Goal: Check status: Check status

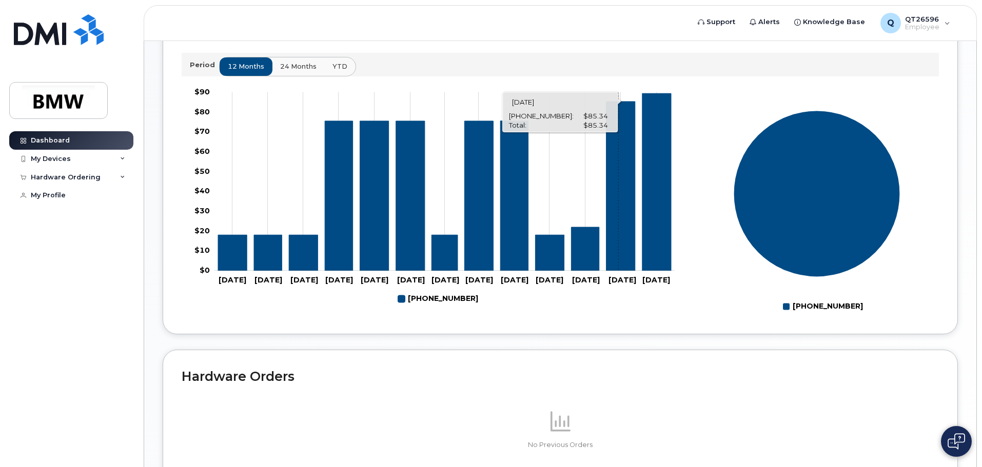
scroll to position [358, 0]
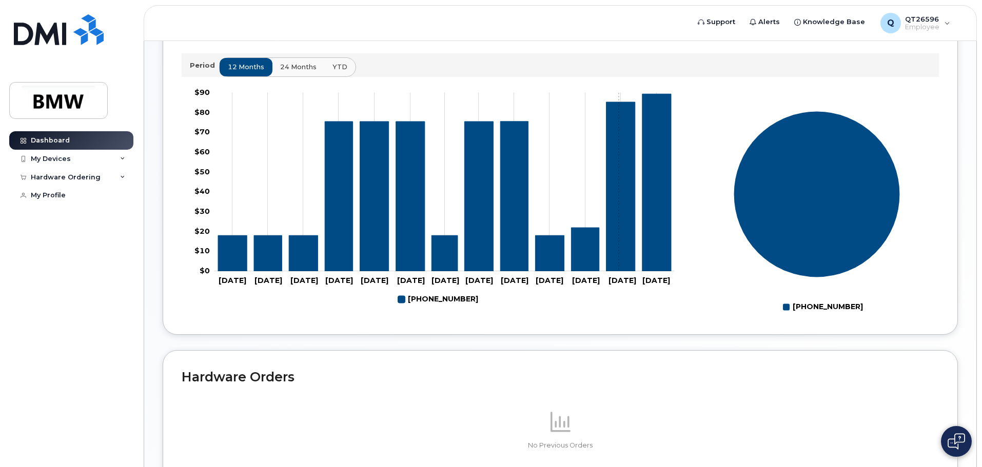
click at [619, 247] on icon "864-373-4781" at bounding box center [621, 186] width 29 height 169
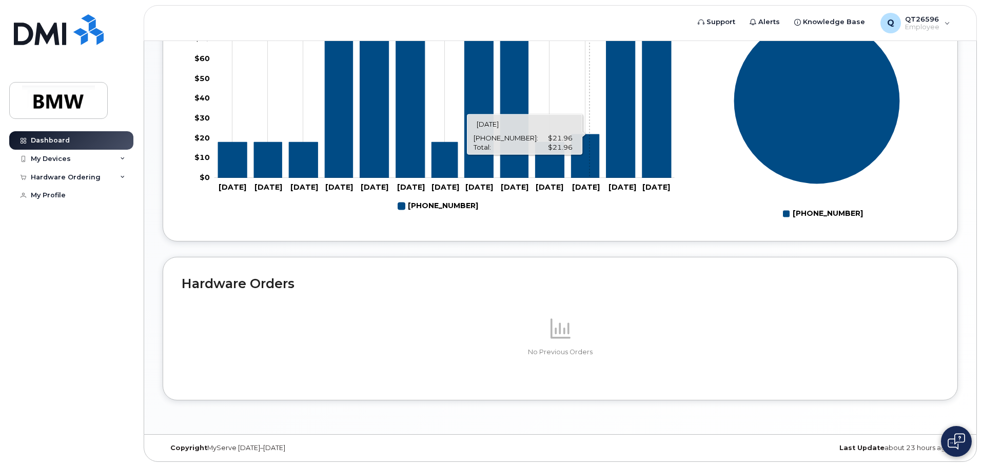
scroll to position [460, 0]
click at [44, 156] on div "My Devices" at bounding box center [51, 159] width 40 height 8
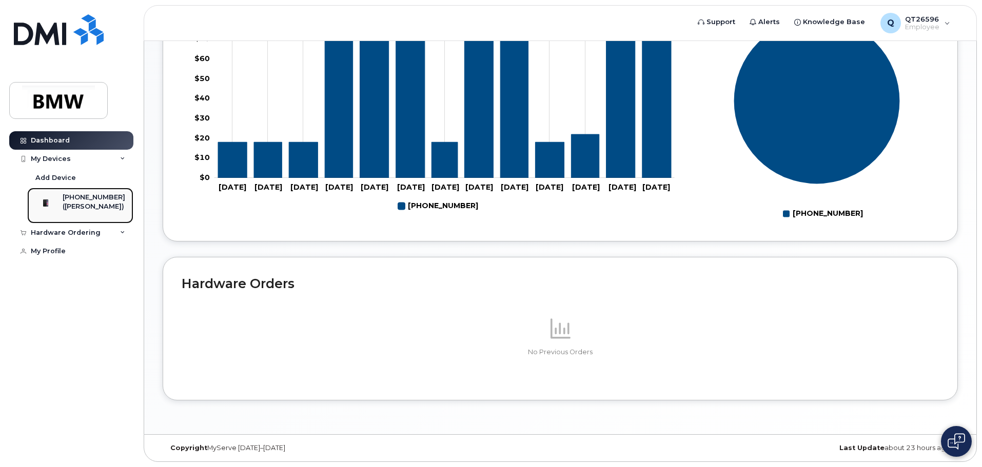
click at [78, 202] on div "[PHONE_NUMBER]" at bounding box center [94, 197] width 63 height 9
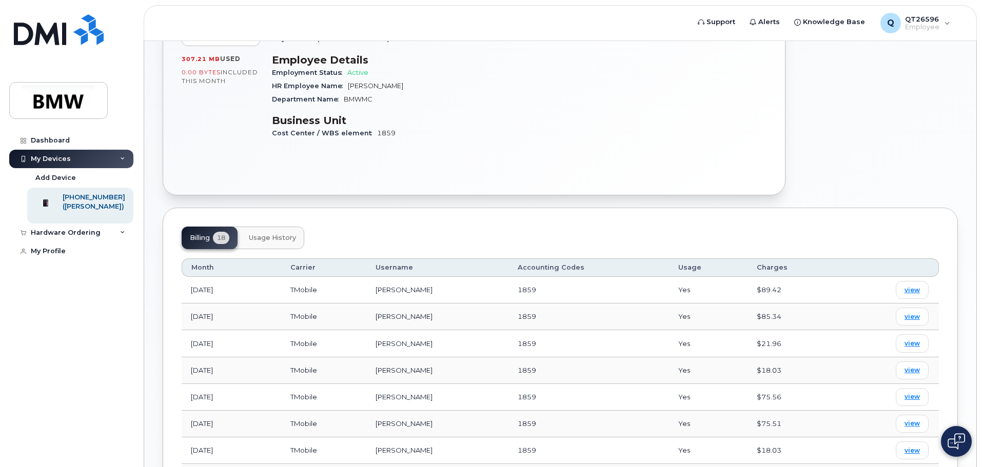
scroll to position [205, 0]
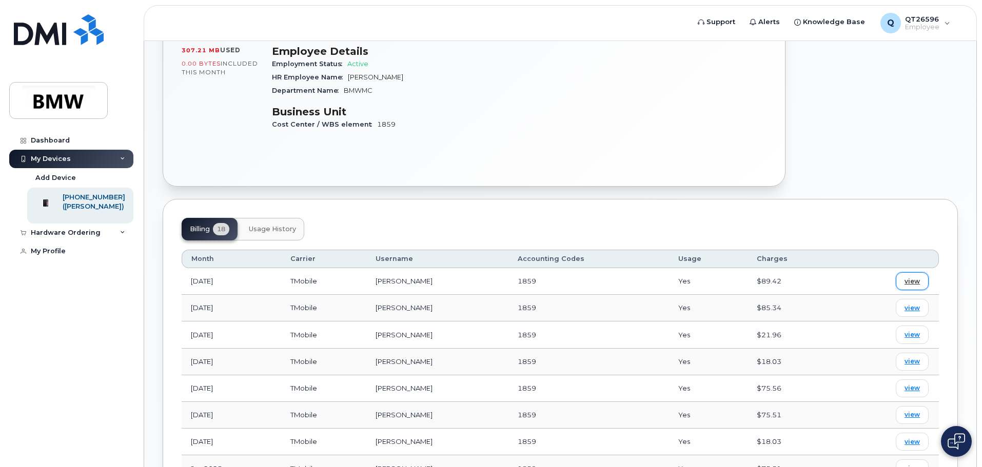
click at [909, 277] on span "view" at bounding box center [912, 281] width 15 height 9
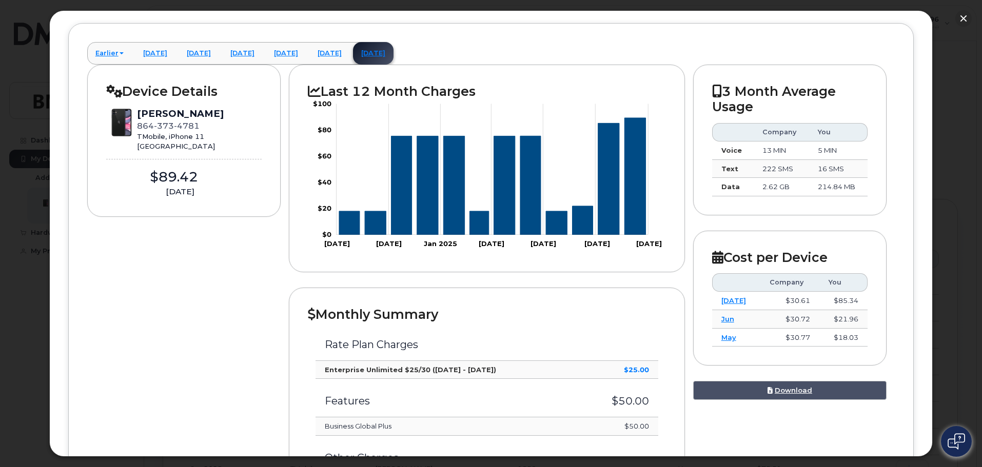
scroll to position [0, 0]
